Goal: Find specific page/section: Find specific page/section

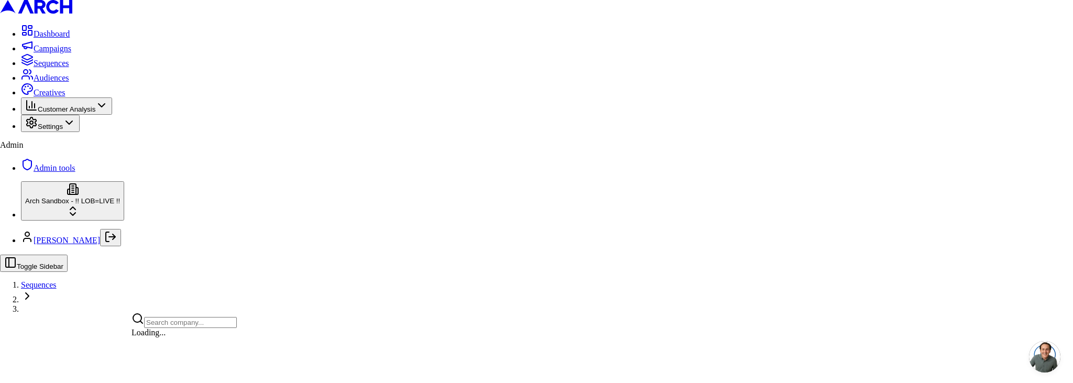
click at [80, 313] on html "Dashboard Campaigns Sequences Audiences Creatives Customer Analysis Settings Ad…" at bounding box center [536, 156] width 1073 height 313
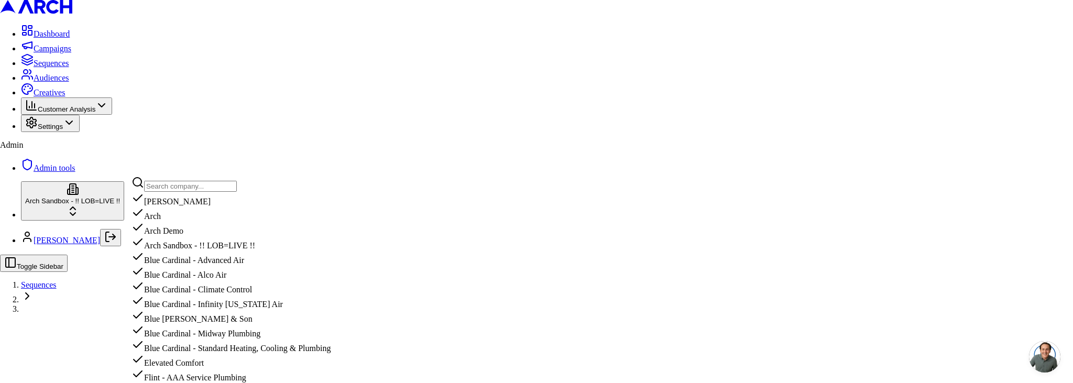
click at [171, 192] on input "text" at bounding box center [190, 186] width 93 height 11
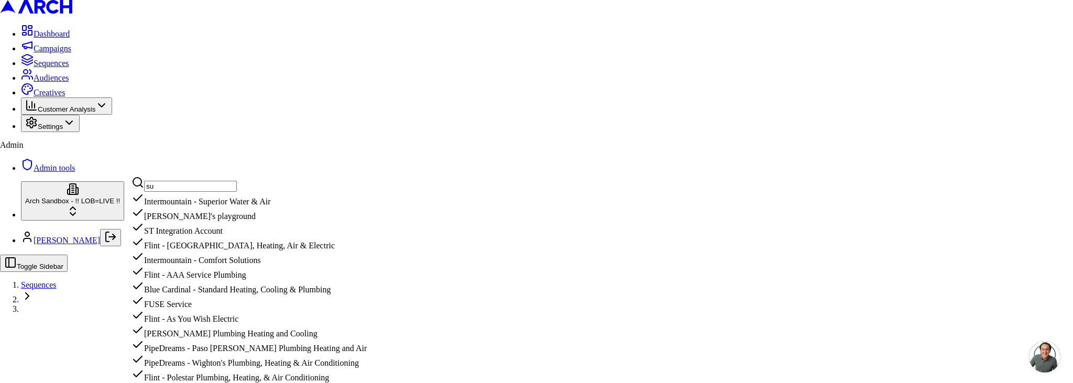
type input "sup"
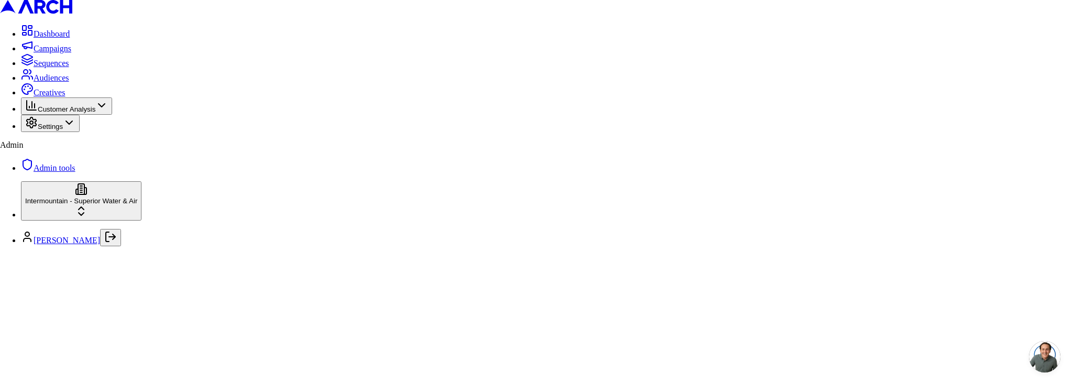
click at [45, 68] on span "Sequences" at bounding box center [52, 63] width 36 height 9
click at [58, 68] on span "Sequences" at bounding box center [52, 63] width 36 height 9
